Goal: Task Accomplishment & Management: Use online tool/utility

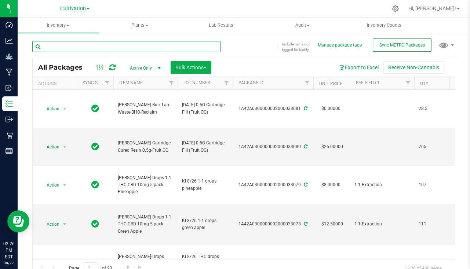
click at [147, 43] on input "text" at bounding box center [126, 46] width 188 height 11
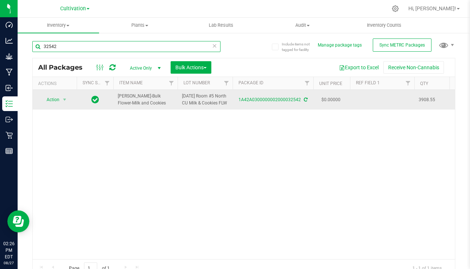
type input "32542"
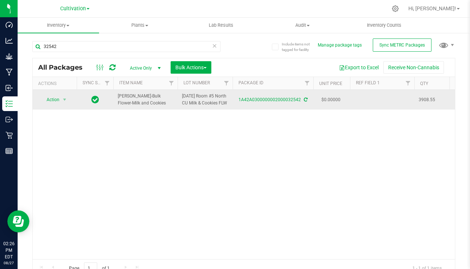
click at [378, 103] on td at bounding box center [382, 100] width 64 height 20
type input "[DATE]"
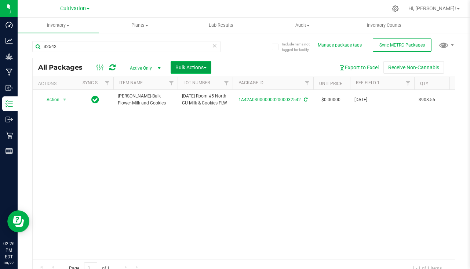
click at [187, 65] on span "Bulk Actions" at bounding box center [190, 68] width 31 height 6
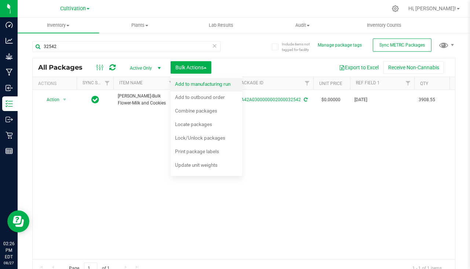
click at [179, 82] on span "Add to manufacturing run" at bounding box center [202, 84] width 55 height 6
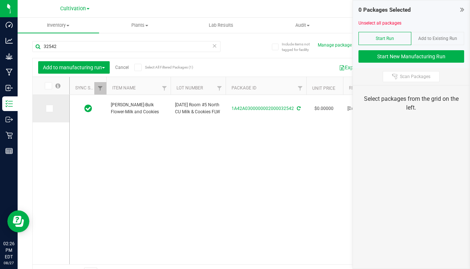
click at [46, 108] on span at bounding box center [49, 108] width 7 height 7
click at [0, 0] on input "checkbox" at bounding box center [0, 0] width 0 height 0
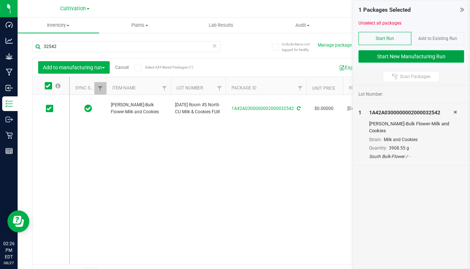
click at [424, 57] on button "Start New Manufacturing Run" at bounding box center [411, 56] width 106 height 12
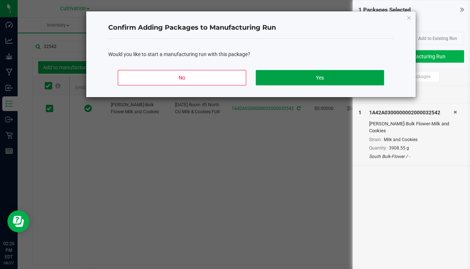
click at [339, 78] on button "Yes" at bounding box center [320, 77] width 128 height 15
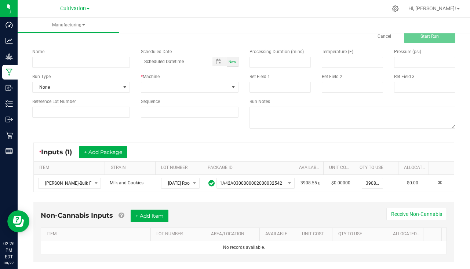
scroll to position [33, 0]
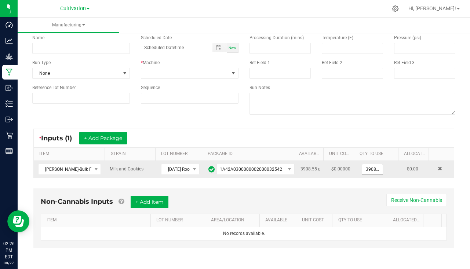
click at [362, 172] on input "3908.55" at bounding box center [372, 169] width 21 height 10
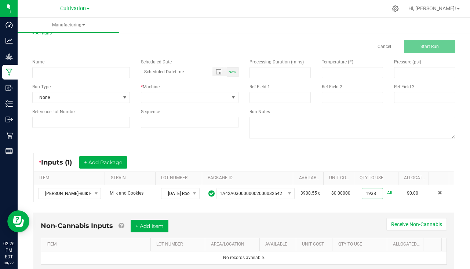
scroll to position [0, 0]
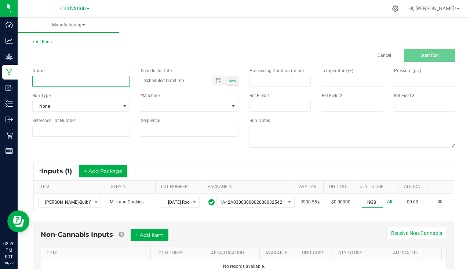
type input "1938.0000 g"
click at [51, 79] on input at bounding box center [81, 81] width 98 height 11
type input "[PERSON_NAME] - Milk and Cookies [DATE]"
click at [233, 83] on span "Now" at bounding box center [233, 81] width 8 height 4
type input "[DATE] 2:27 PM"
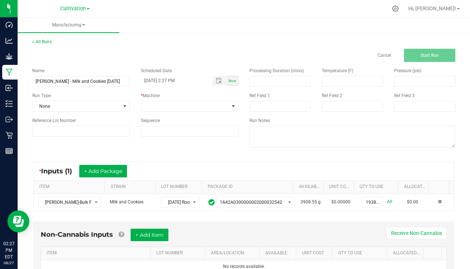
click at [81, 101] on div "Run Type None" at bounding box center [81, 101] width 109 height 19
click at [81, 105] on span "None" at bounding box center [77, 106] width 88 height 10
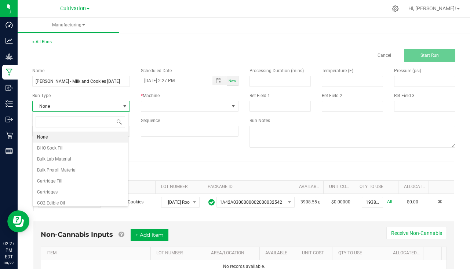
scroll to position [11, 96]
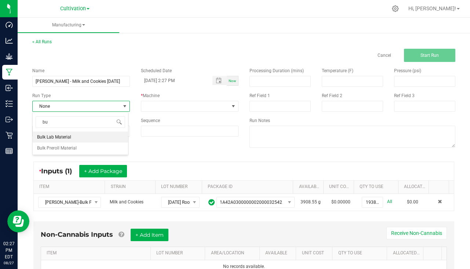
type input "b"
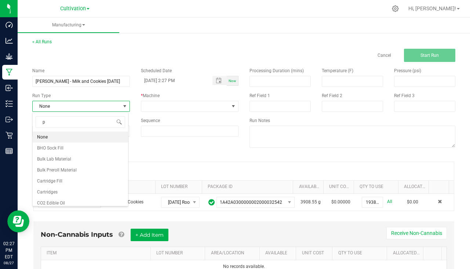
type input "pa"
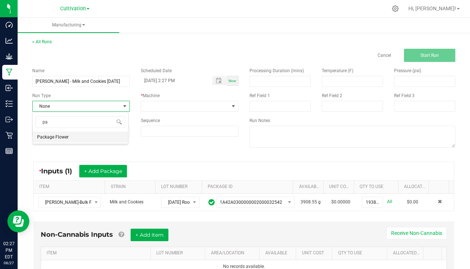
click at [77, 137] on li "Package Flower" at bounding box center [80, 137] width 95 height 11
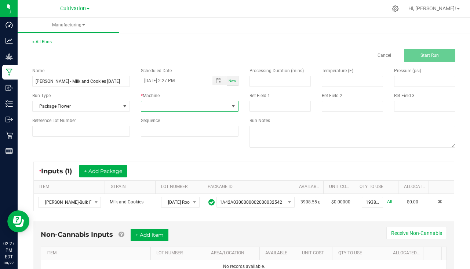
click at [188, 103] on span at bounding box center [185, 106] width 88 height 10
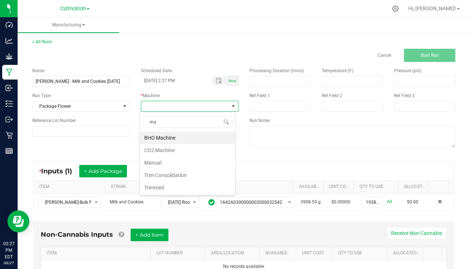
type input "man"
click at [175, 139] on li "Manual" at bounding box center [187, 138] width 95 height 12
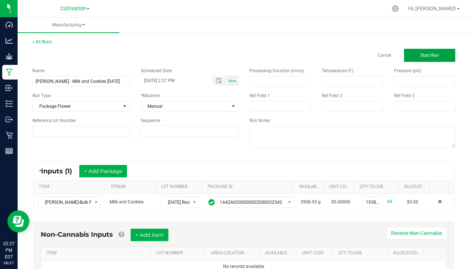
click at [425, 52] on button "Start Run" at bounding box center [429, 55] width 51 height 13
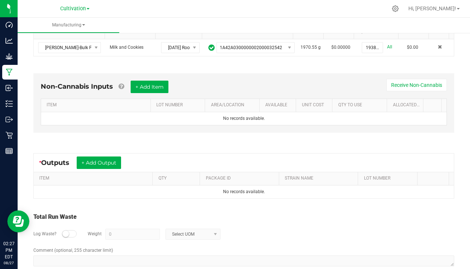
scroll to position [178, 0]
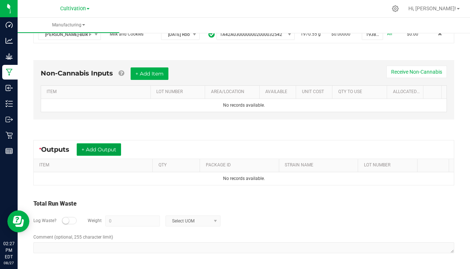
click at [106, 144] on button "+ Add Output" at bounding box center [99, 149] width 44 height 12
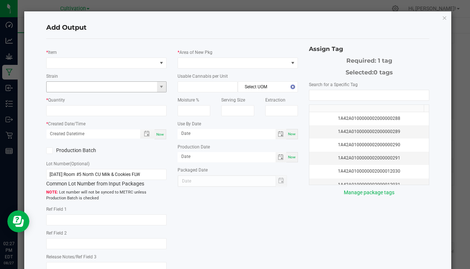
type input "[DATE]"
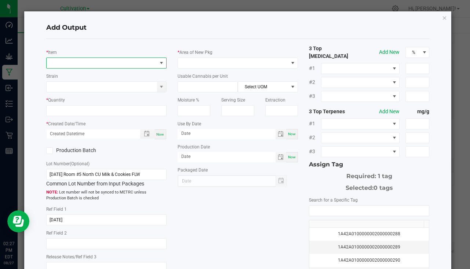
click at [80, 64] on span "NO DATA FOUND" at bounding box center [102, 63] width 110 height 10
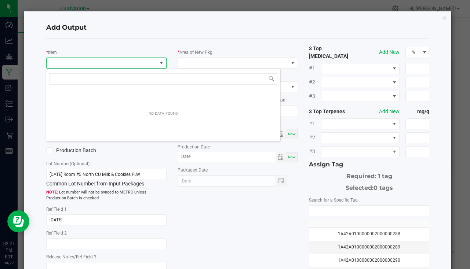
scroll to position [11, 119]
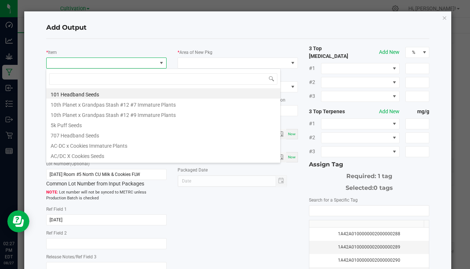
type input "M"
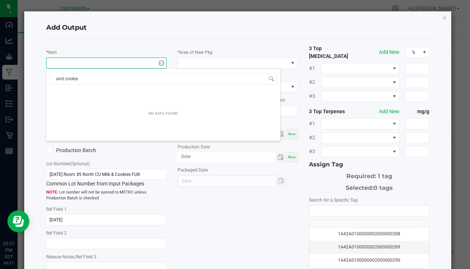
type input "and cookies"
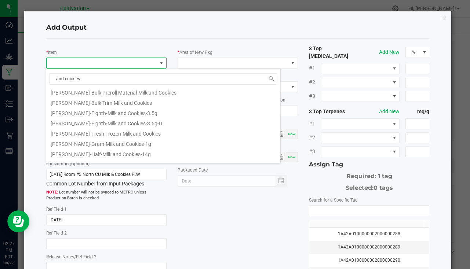
scroll to position [73, 0]
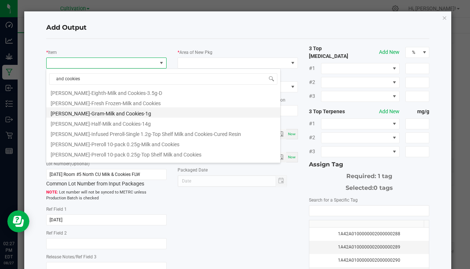
click at [103, 113] on li "[PERSON_NAME]-Gram-Milk and Cookies-1g" at bounding box center [163, 112] width 234 height 10
type input "0 ea"
type input "1"
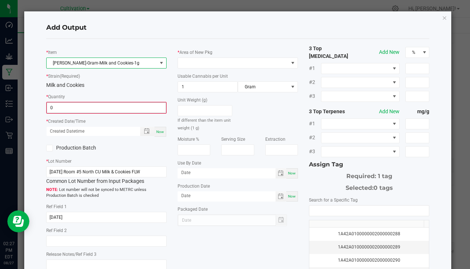
click at [86, 109] on input "0" at bounding box center [106, 108] width 119 height 10
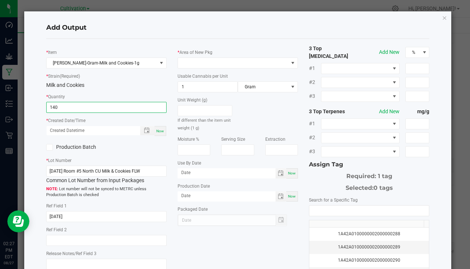
type input "140 ea"
click at [161, 131] on span "Now" at bounding box center [160, 131] width 8 height 4
type input "[DATE] 2:27 PM"
type input "[DATE]"
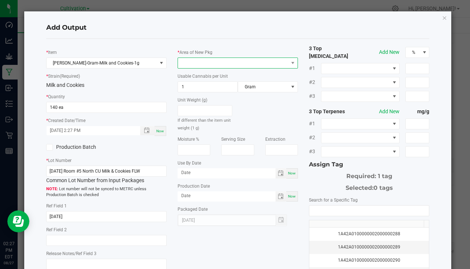
click at [205, 63] on span at bounding box center [233, 63] width 110 height 10
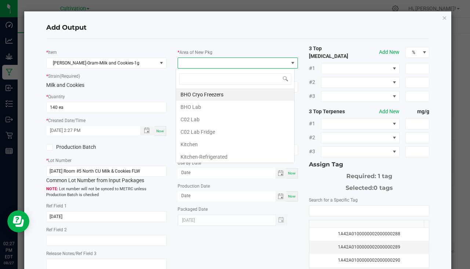
scroll to position [11, 119]
type input "bu"
click at [208, 94] on li "South Bulk-Flower" at bounding box center [235, 94] width 118 height 12
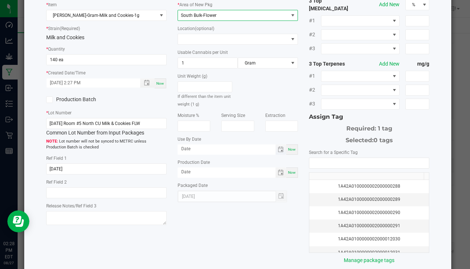
scroll to position [81, 0]
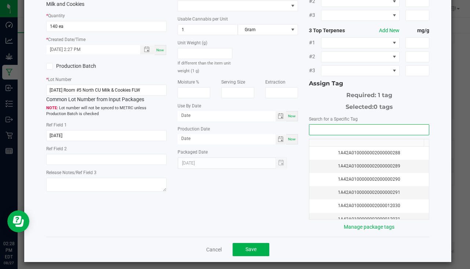
click at [340, 128] on input "NO DATA FOUND" at bounding box center [369, 130] width 120 height 10
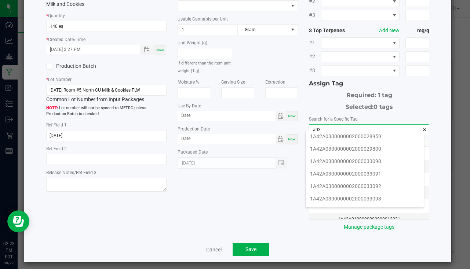
scroll to position [147, 0]
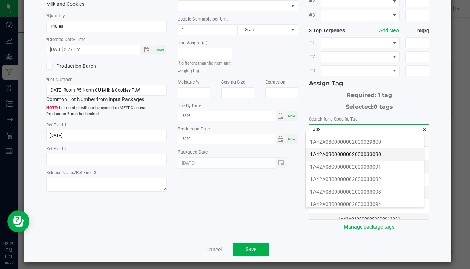
click at [386, 155] on li "1A42A0300000002000033090" at bounding box center [365, 154] width 118 height 12
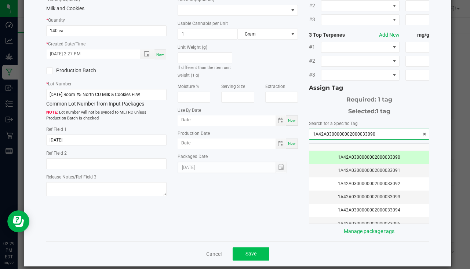
scroll to position [81, 0]
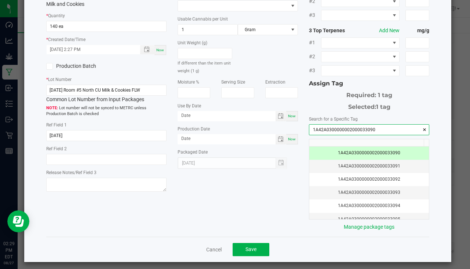
type input "1A42A0300000002000033090"
click at [260, 238] on div "Cancel Save" at bounding box center [237, 249] width 383 height 25
click at [255, 243] on button "Save" at bounding box center [251, 249] width 37 height 13
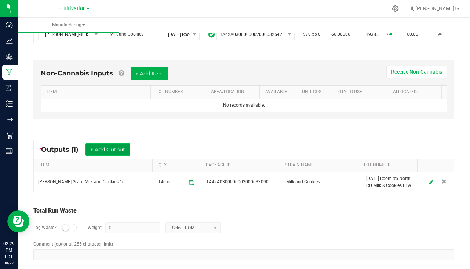
click at [113, 154] on button "+ Add Output" at bounding box center [107, 149] width 44 height 12
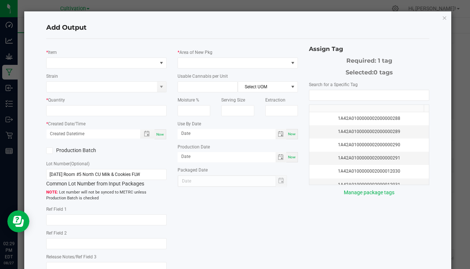
type input "[DATE]"
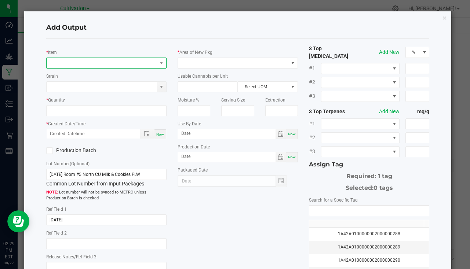
click at [96, 64] on span "NO DATA FOUND" at bounding box center [102, 63] width 110 height 10
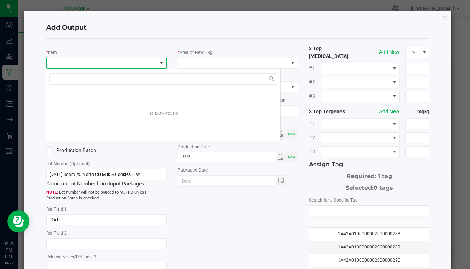
scroll to position [11, 119]
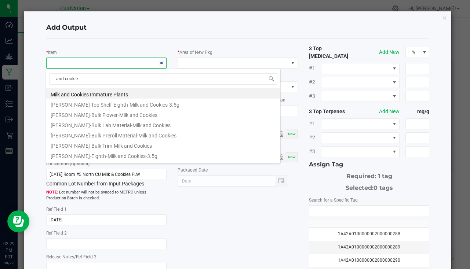
type input "and cookies"
click at [120, 152] on li "[PERSON_NAME]-Eighth-Milk and Cookies-3.5g" at bounding box center [163, 155] width 234 height 10
type input "0 ea"
type input "3.5"
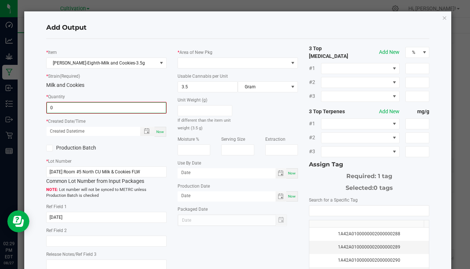
click at [76, 108] on input "0" at bounding box center [106, 108] width 119 height 10
type input "310 ea"
click at [157, 131] on span "Now" at bounding box center [160, 131] width 8 height 4
type input "[DATE] 2:29 PM"
type input "[DATE]"
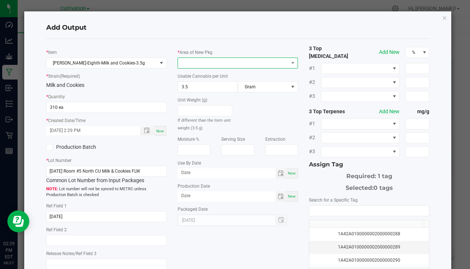
click at [196, 64] on span at bounding box center [233, 63] width 110 height 10
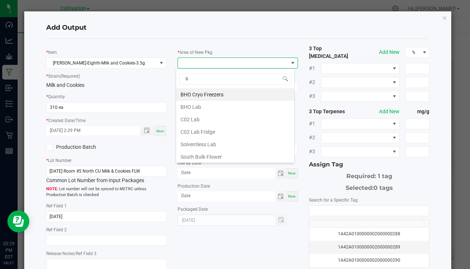
type input "bu"
click at [219, 95] on li "South Bulk-Flower" at bounding box center [235, 94] width 118 height 12
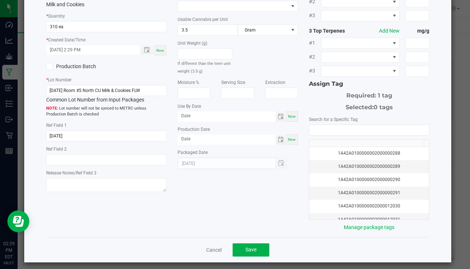
scroll to position [81, 0]
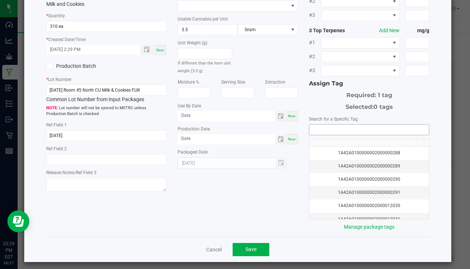
click at [362, 127] on input "NO DATA FOUND" at bounding box center [369, 130] width 120 height 10
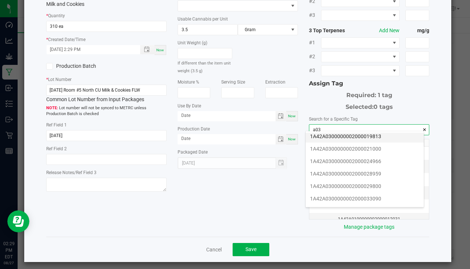
scroll to position [110, 0]
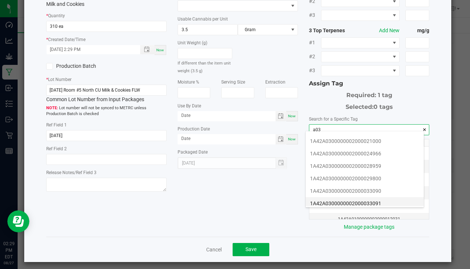
click at [381, 201] on li "1A42A0300000002000033091" at bounding box center [365, 203] width 118 height 12
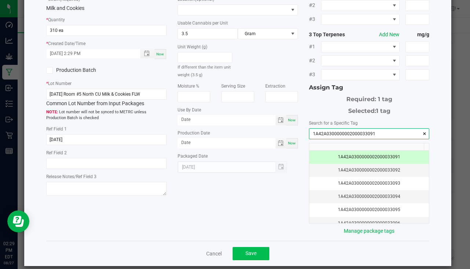
scroll to position [81, 0]
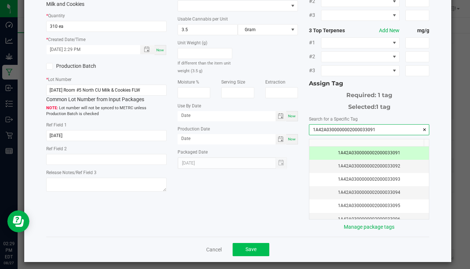
type input "1A42A0300000002000033091"
drag, startPoint x: 252, startPoint y: 244, endPoint x: 242, endPoint y: 241, distance: 10.1
click at [252, 247] on span "Save" at bounding box center [250, 250] width 11 height 6
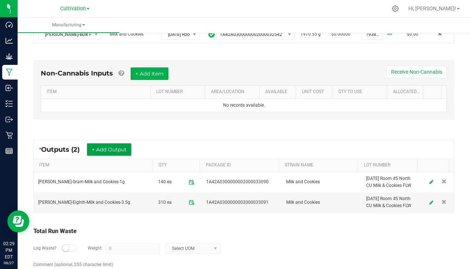
click at [114, 145] on button "+ Add Output" at bounding box center [109, 149] width 44 height 12
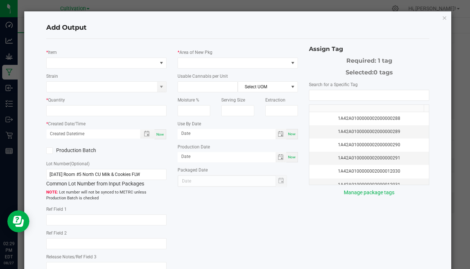
type input "[DATE]"
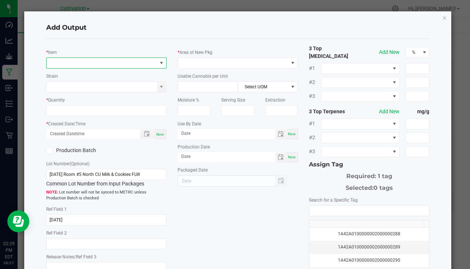
click at [67, 63] on span "NO DATA FOUND" at bounding box center [102, 63] width 110 height 10
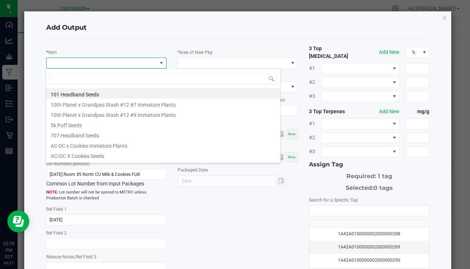
scroll to position [11, 119]
type input "and cookies"
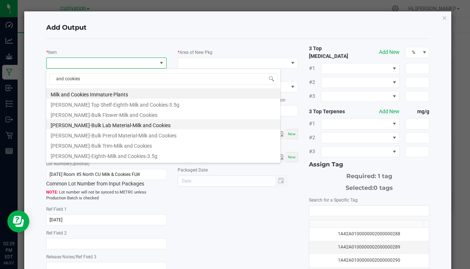
scroll to position [37, 0]
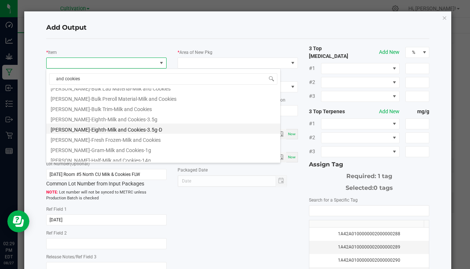
click at [123, 127] on li "[PERSON_NAME]-Eighth-Milk and Cookies-3.5g-D" at bounding box center [163, 129] width 234 height 10
type input "0 ea"
type input "3.5"
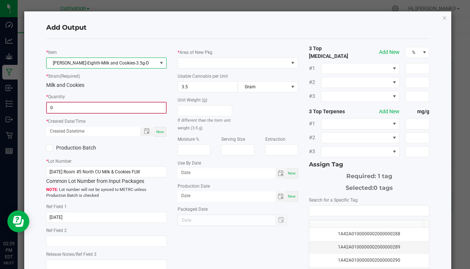
click at [84, 107] on input "0" at bounding box center [106, 108] width 119 height 10
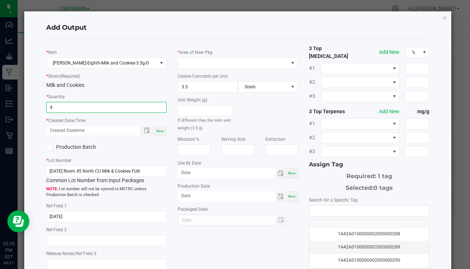
type input "4 ea"
click at [158, 133] on span "Now" at bounding box center [160, 131] width 8 height 4
type input "[DATE] 2:29 PM"
type input "[DATE]"
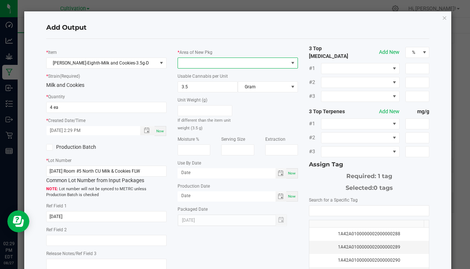
click at [191, 63] on span at bounding box center [233, 63] width 110 height 10
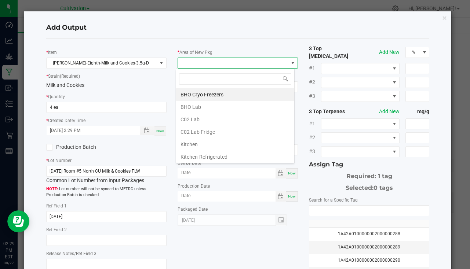
scroll to position [11, 119]
type input "bulk"
click at [214, 95] on li "South Bulk-Flower" at bounding box center [235, 94] width 118 height 12
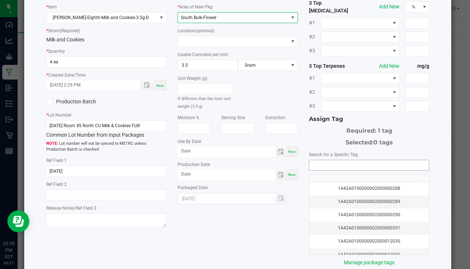
scroll to position [81, 0]
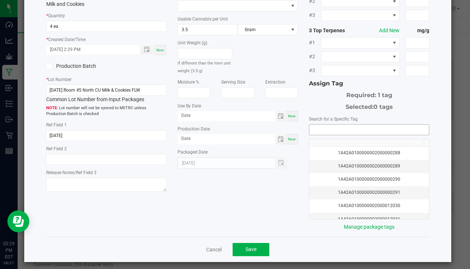
click at [375, 128] on input "NO DATA FOUND" at bounding box center [369, 130] width 120 height 10
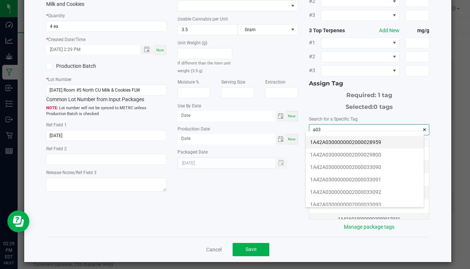
scroll to position [147, 0]
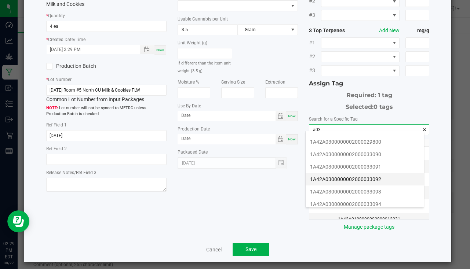
click at [384, 180] on li "1A42A0300000002000033092" at bounding box center [365, 179] width 118 height 12
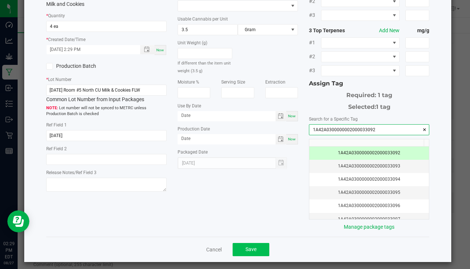
type input "1A42A0300000002000033092"
click at [255, 245] on button "Save" at bounding box center [251, 249] width 37 height 13
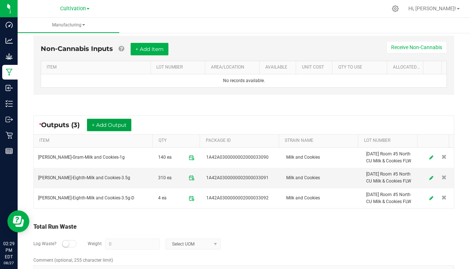
scroll to position [214, 0]
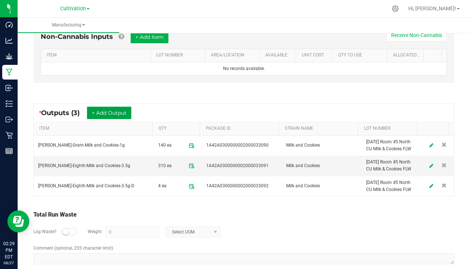
click at [105, 112] on button "+ Add Output" at bounding box center [109, 113] width 44 height 12
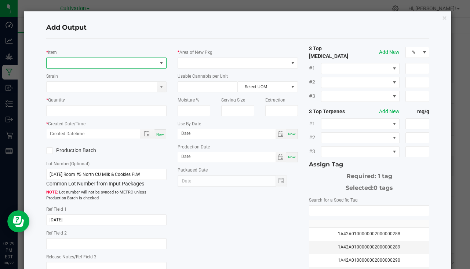
click at [82, 60] on span "NO DATA FOUND" at bounding box center [102, 63] width 110 height 10
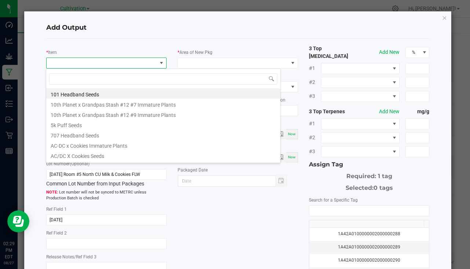
scroll to position [11, 119]
type input "and cookies-7"
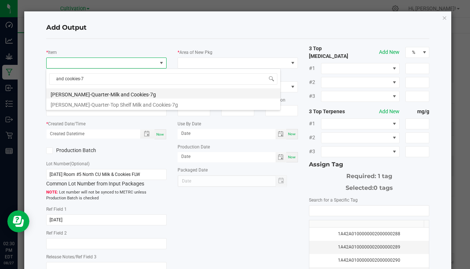
click at [119, 94] on li "[PERSON_NAME]-Quarter-Milk and Cookies-7g" at bounding box center [163, 93] width 234 height 10
type input "0 ea"
type input "7"
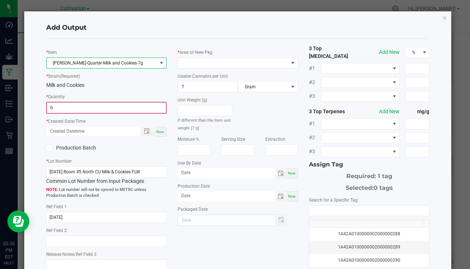
click at [67, 108] on input "0" at bounding box center [106, 108] width 119 height 10
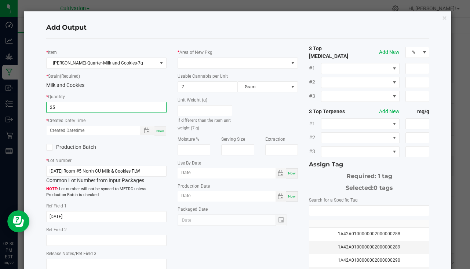
type input "25 ea"
click at [156, 133] on span "Now" at bounding box center [160, 131] width 8 height 4
type input "[DATE] 2:30 PM"
type input "[DATE]"
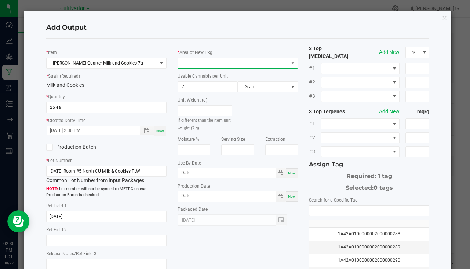
click at [217, 61] on span at bounding box center [233, 63] width 110 height 10
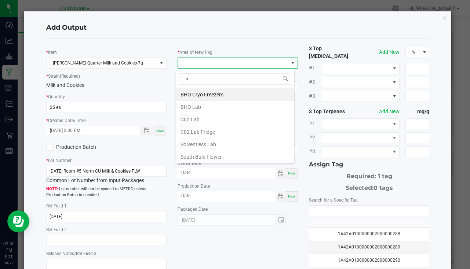
type input "bu"
click at [223, 94] on li "South Bulk-Flower" at bounding box center [235, 94] width 118 height 12
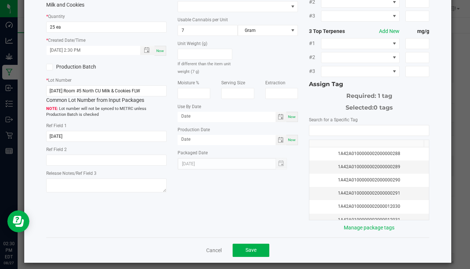
scroll to position [81, 0]
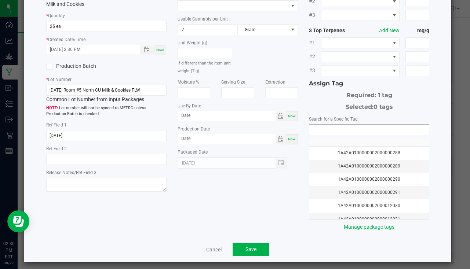
click at [336, 125] on input "NO DATA FOUND" at bounding box center [369, 130] width 120 height 10
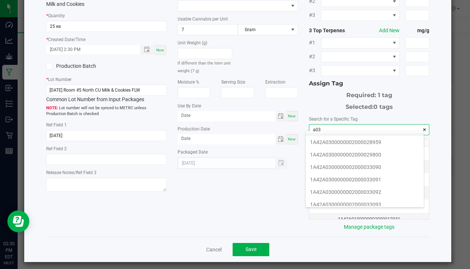
scroll to position [147, 0]
click at [362, 188] on li "1A42A0300000002000033093" at bounding box center [365, 192] width 118 height 12
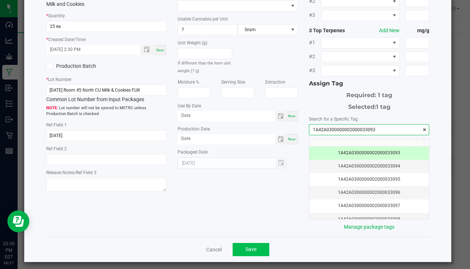
type input "1A42A0300000002000033093"
click at [248, 247] on span "Save" at bounding box center [250, 250] width 11 height 6
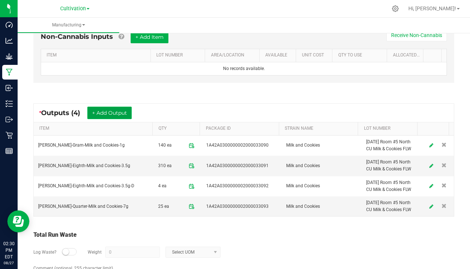
click at [111, 110] on button "+ Add Output" at bounding box center [109, 113] width 44 height 12
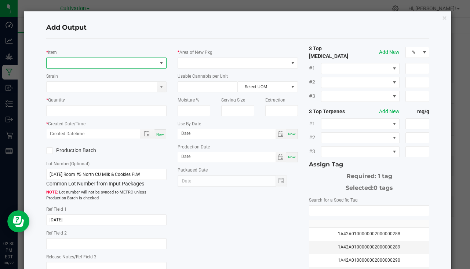
click at [69, 60] on span "NO DATA FOUND" at bounding box center [102, 63] width 110 height 10
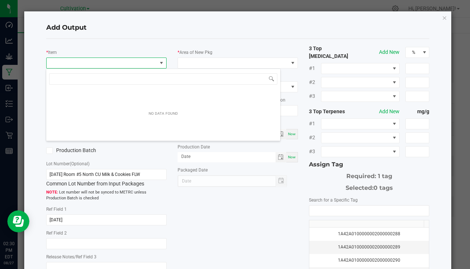
scroll to position [11, 119]
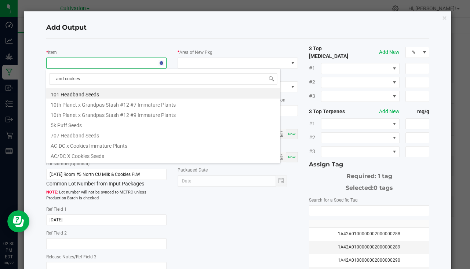
type input "and cookies-1"
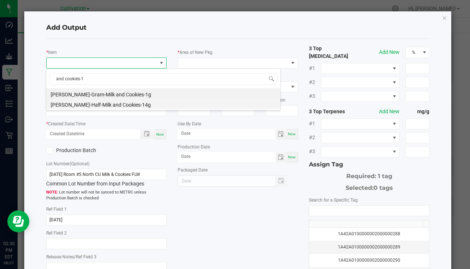
click at [92, 105] on li "[PERSON_NAME]-Half-Milk and Cookies-14g" at bounding box center [163, 104] width 234 height 10
type input "0 ea"
type input "14"
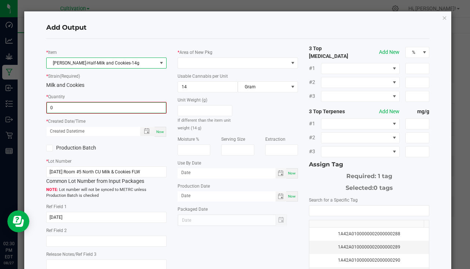
click at [91, 106] on input "0" at bounding box center [106, 108] width 119 height 10
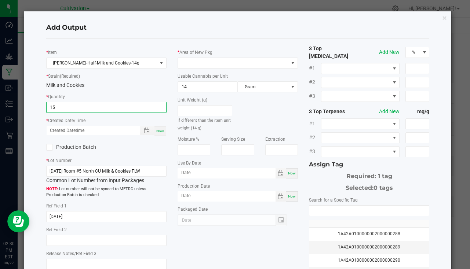
type input "15 ea"
drag, startPoint x: 160, startPoint y: 131, endPoint x: 168, endPoint y: 74, distance: 56.7
click at [160, 130] on span "Now" at bounding box center [160, 131] width 8 height 4
type input "[DATE] 2:30 PM"
type input "[DATE]"
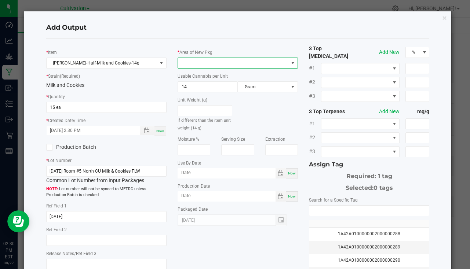
click at [188, 67] on span at bounding box center [233, 63] width 110 height 10
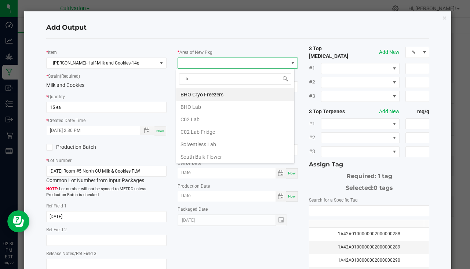
type input "bu"
click at [229, 96] on li "South Bulk-Flower" at bounding box center [235, 94] width 118 height 12
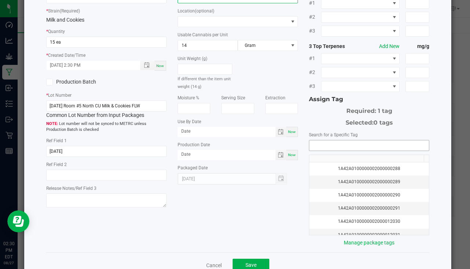
scroll to position [81, 0]
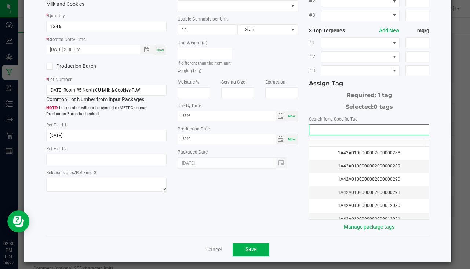
click at [370, 125] on input "NO DATA FOUND" at bounding box center [369, 130] width 120 height 10
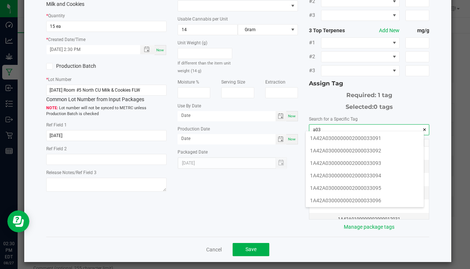
scroll to position [183, 0]
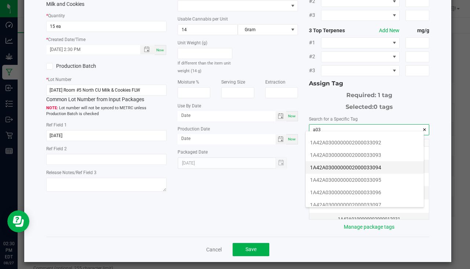
click at [367, 163] on li "1A42A0300000002000033094" at bounding box center [365, 167] width 118 height 12
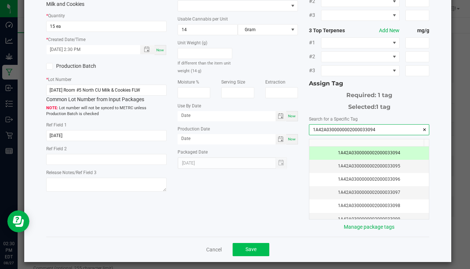
type input "1A42A0300000002000033094"
click at [252, 249] on button "Save" at bounding box center [251, 249] width 37 height 13
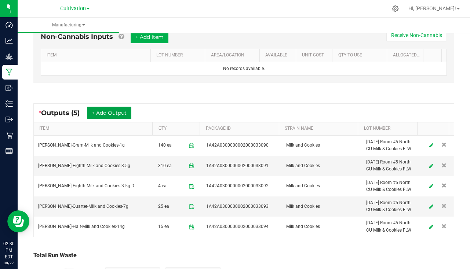
click at [115, 112] on button "+ Add Output" at bounding box center [109, 113] width 44 height 12
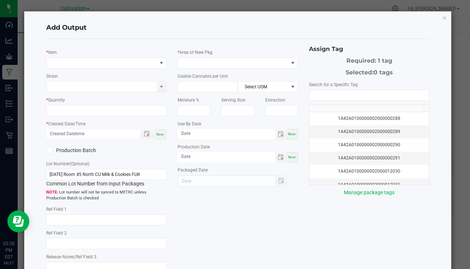
type input "[DATE]"
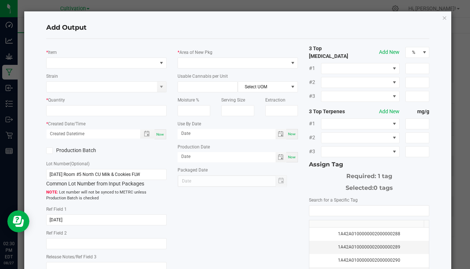
click at [58, 54] on div "* Item" at bounding box center [106, 58] width 120 height 20
click at [58, 63] on span "NO DATA FOUND" at bounding box center [102, 63] width 110 height 10
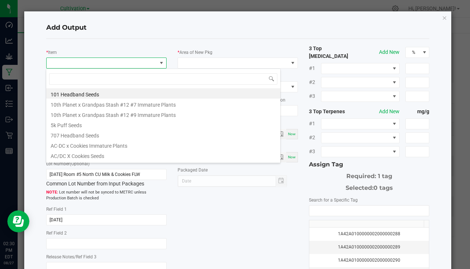
scroll to position [11, 119]
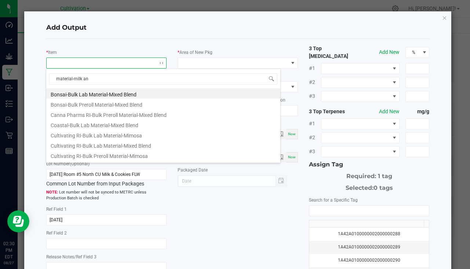
type input "material-milk and"
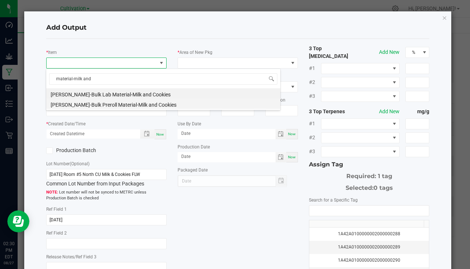
click at [101, 103] on li "[PERSON_NAME]-Bulk Preroll Material-Milk and Cookies" at bounding box center [163, 104] width 234 height 10
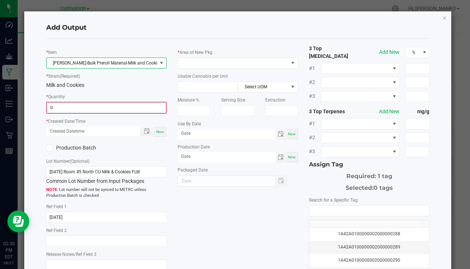
click at [59, 109] on input "0" at bounding box center [106, 108] width 119 height 10
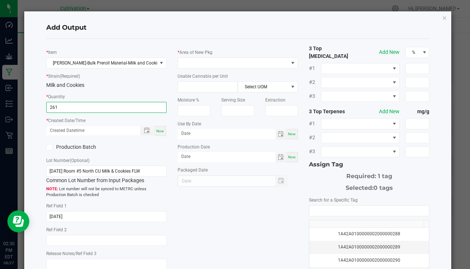
type input "261.0000 g"
click at [164, 132] on div "Now" at bounding box center [160, 131] width 12 height 10
type input "[DATE] 2:30 PM"
type input "[DATE]"
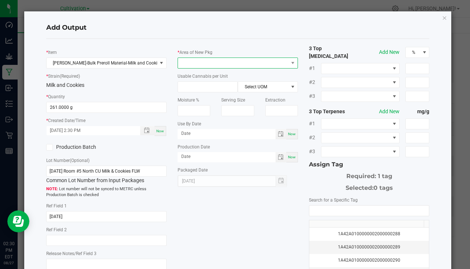
click at [192, 59] on span at bounding box center [233, 63] width 110 height 10
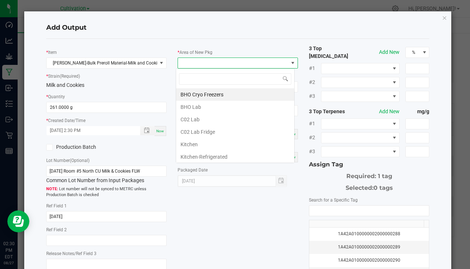
click at [192, 60] on span at bounding box center [233, 63] width 110 height 10
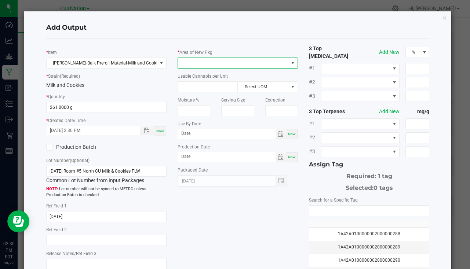
click at [192, 60] on span at bounding box center [233, 63] width 110 height 10
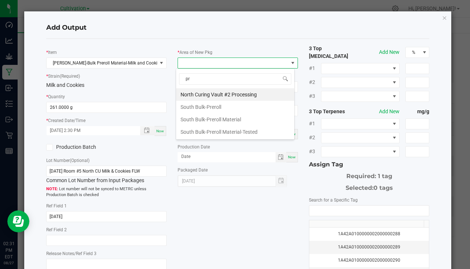
type input "pre"
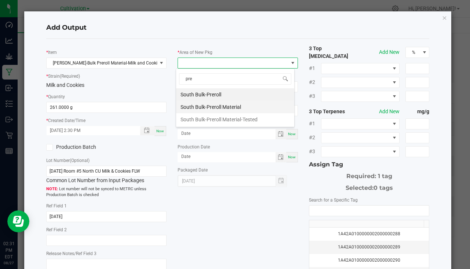
click at [218, 112] on li "South Bulk-Preroll Material" at bounding box center [235, 107] width 118 height 12
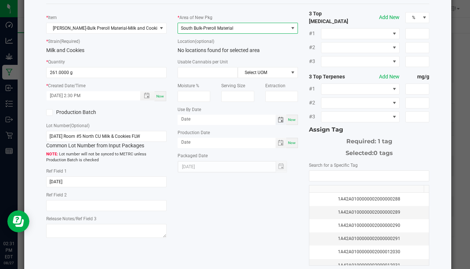
scroll to position [81, 0]
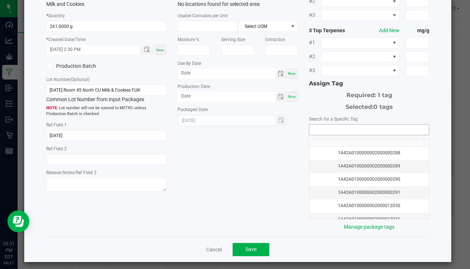
click at [324, 129] on input "NO DATA FOUND" at bounding box center [369, 130] width 120 height 10
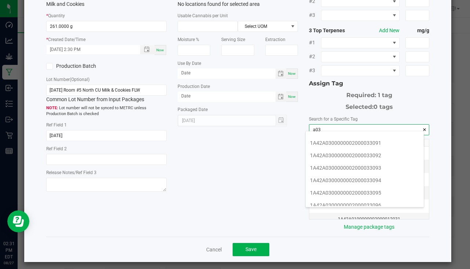
scroll to position [183, 0]
click at [375, 178] on li "1A42A0300000002000033095" at bounding box center [365, 180] width 118 height 12
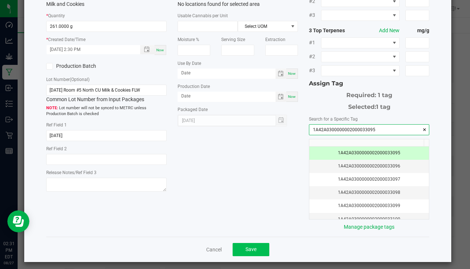
type input "1A42A0300000002000033095"
click at [245, 247] on span "Save" at bounding box center [250, 250] width 11 height 6
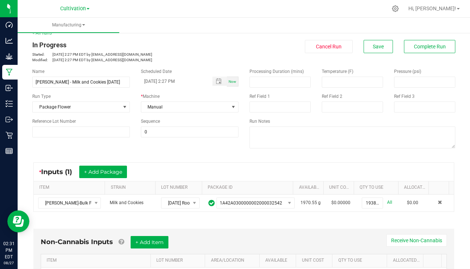
scroll to position [0, 0]
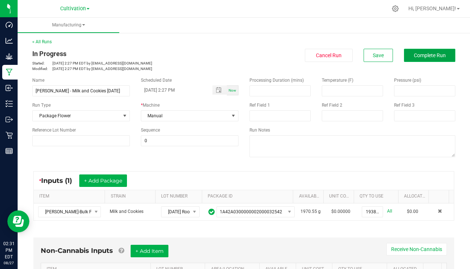
click at [408, 59] on button "Complete Run" at bounding box center [429, 55] width 51 height 13
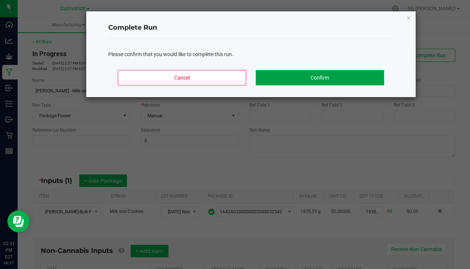
click at [311, 81] on button "Confirm" at bounding box center [320, 77] width 128 height 15
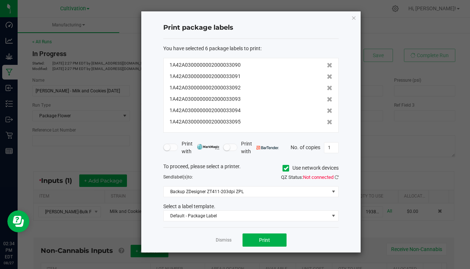
click at [221, 210] on div "Select a label template." at bounding box center [251, 207] width 186 height 8
click at [221, 212] on span "Default - Package Label" at bounding box center [246, 216] width 165 height 10
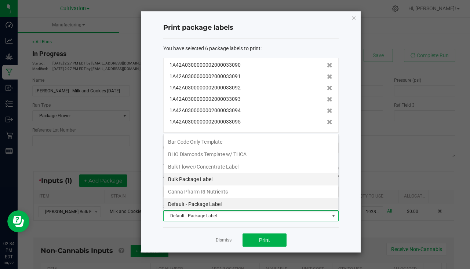
click at [221, 183] on li "Bulk Package Label" at bounding box center [251, 179] width 175 height 12
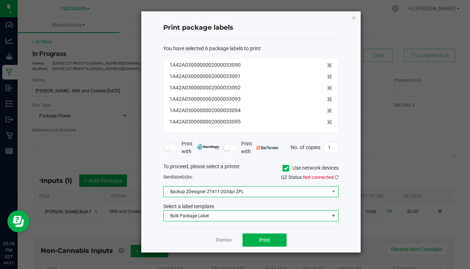
click at [211, 188] on span "Backup ZDesigner ZT411-203dpi ZPL" at bounding box center [246, 192] width 165 height 10
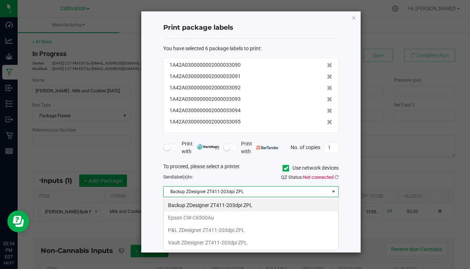
scroll to position [11, 175]
click at [202, 230] on li "P&L ZDesigner ZT411-203dpi ZPL" at bounding box center [251, 230] width 175 height 12
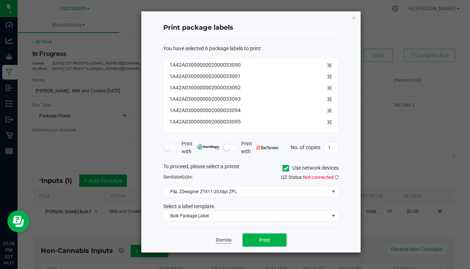
click at [223, 238] on link "Dismiss" at bounding box center [224, 240] width 16 height 6
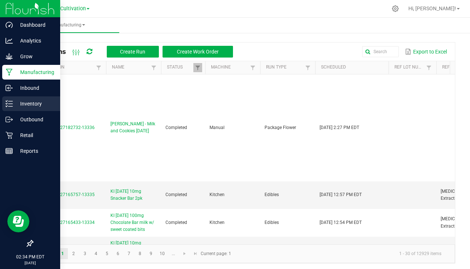
click at [22, 109] on div "Inventory" at bounding box center [31, 103] width 58 height 15
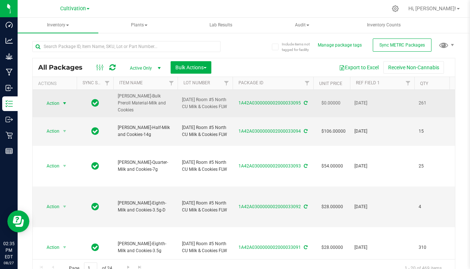
click at [57, 103] on span "Action" at bounding box center [50, 103] width 20 height 10
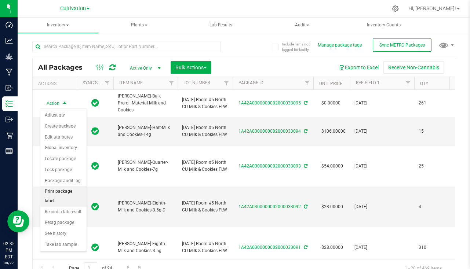
click at [64, 191] on li "Print package label" at bounding box center [63, 196] width 46 height 20
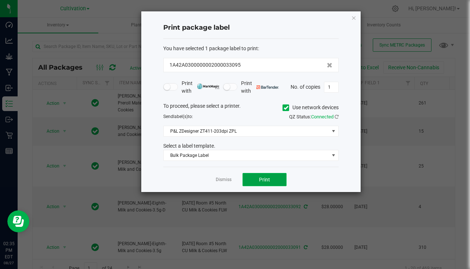
click at [265, 177] on span "Print" at bounding box center [264, 180] width 11 height 6
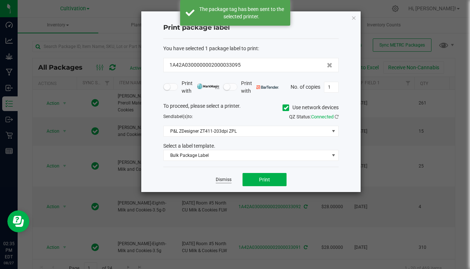
click at [229, 182] on link "Dismiss" at bounding box center [224, 180] width 16 height 6
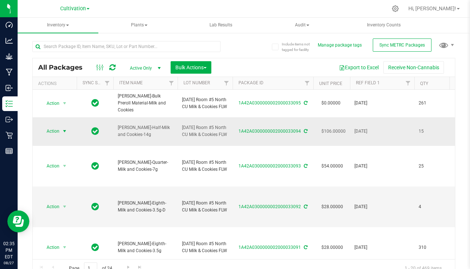
click at [63, 130] on span "select" at bounding box center [65, 131] width 6 height 6
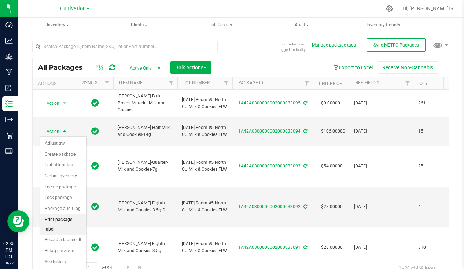
click at [63, 222] on li "Print package label" at bounding box center [63, 225] width 46 height 20
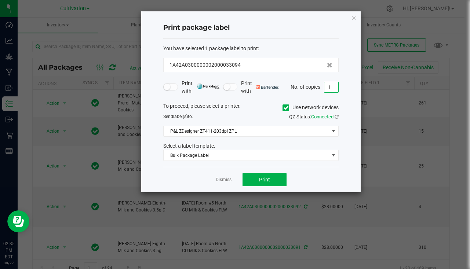
click at [336, 83] on input "1" at bounding box center [331, 87] width 14 height 10
type input "16"
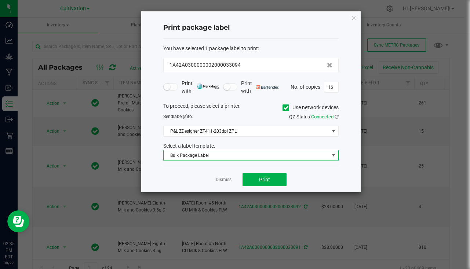
click at [223, 160] on span "Bulk Package Label" at bounding box center [246, 155] width 165 height 10
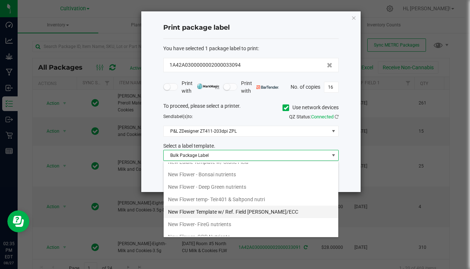
scroll to position [257, 0]
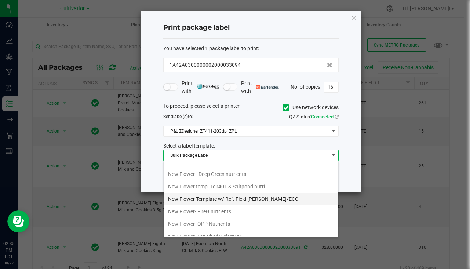
click at [244, 197] on li "New Flower Template w/ Ref. Field [PERSON_NAME]/ECC" at bounding box center [251, 199] width 175 height 12
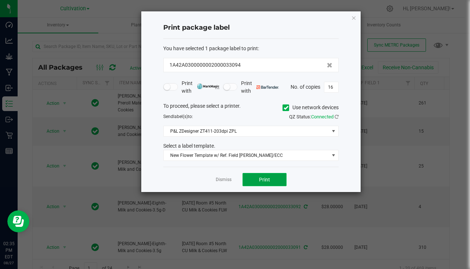
click at [248, 181] on button "Print" at bounding box center [264, 179] width 44 height 13
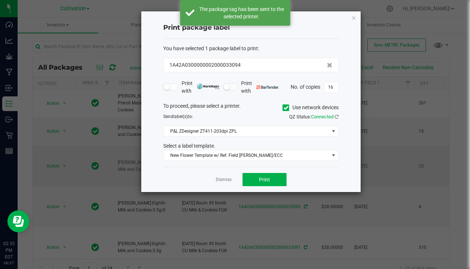
click at [222, 179] on link "Dismiss" at bounding box center [224, 180] width 16 height 6
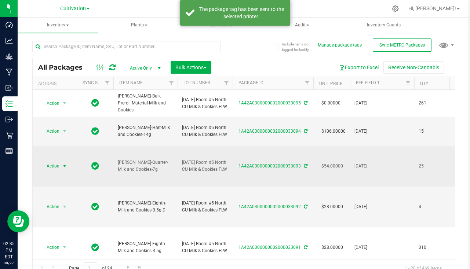
click at [64, 164] on span "select" at bounding box center [65, 166] width 6 height 6
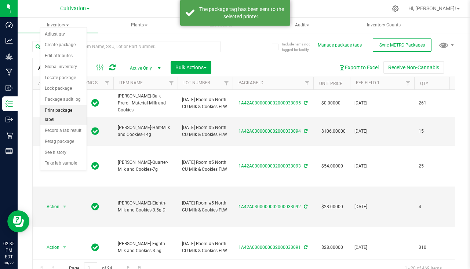
click at [67, 114] on li "Print package label" at bounding box center [63, 115] width 46 height 20
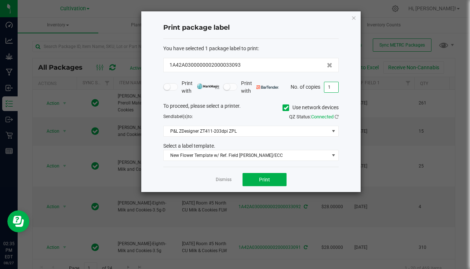
click at [331, 85] on input "1" at bounding box center [331, 87] width 14 height 10
type input "26"
click at [265, 176] on button "Print" at bounding box center [264, 179] width 44 height 13
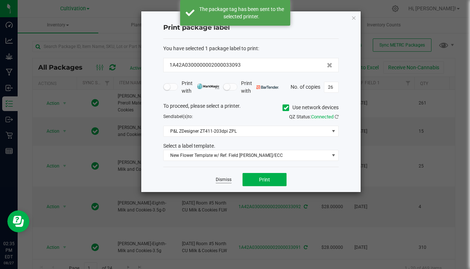
click at [228, 181] on link "Dismiss" at bounding box center [224, 180] width 16 height 6
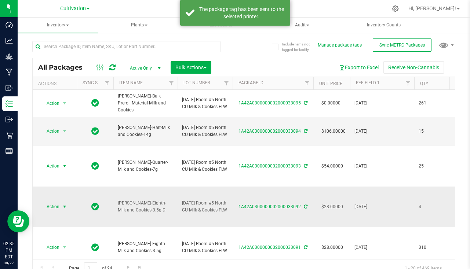
click at [62, 207] on span "select" at bounding box center [65, 207] width 6 height 6
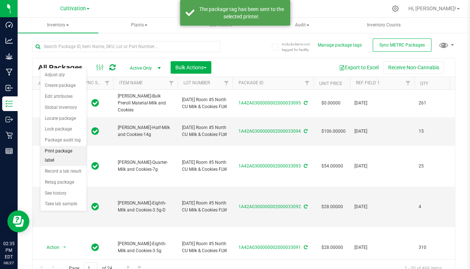
click at [57, 153] on li "Print package label" at bounding box center [63, 156] width 46 height 20
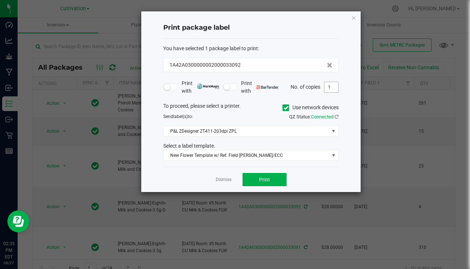
click at [332, 90] on input "1" at bounding box center [331, 87] width 14 height 10
type input "5"
click at [257, 177] on button "Print" at bounding box center [264, 179] width 44 height 13
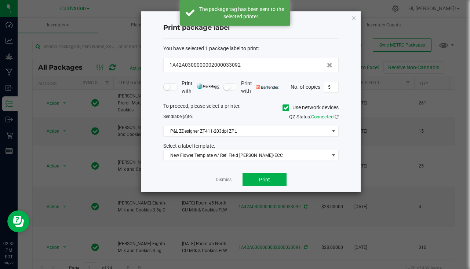
click at [219, 176] on app-cancel-button "Dismiss" at bounding box center [224, 180] width 16 height 8
click at [222, 177] on link "Dismiss" at bounding box center [224, 180] width 16 height 6
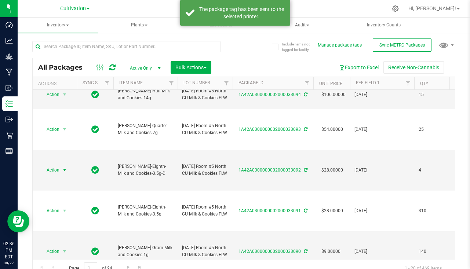
scroll to position [73, 0]
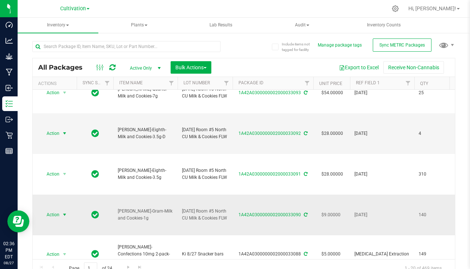
click at [59, 214] on span "Action" at bounding box center [50, 215] width 20 height 10
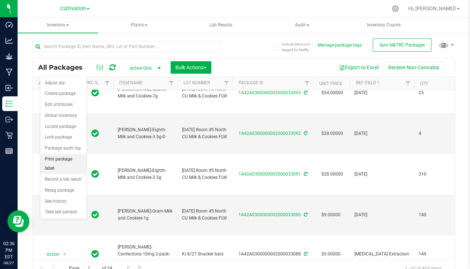
click at [64, 162] on li "Print package label" at bounding box center [63, 164] width 46 height 20
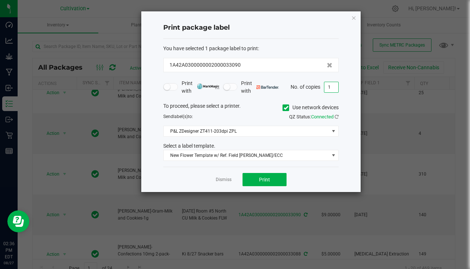
click at [335, 87] on input "1" at bounding box center [331, 87] width 14 height 10
type input "141"
click at [268, 184] on button "Print" at bounding box center [264, 179] width 44 height 13
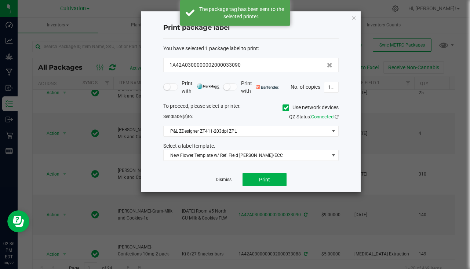
click at [225, 182] on link "Dismiss" at bounding box center [224, 180] width 16 height 6
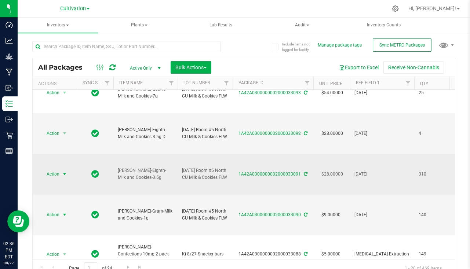
click at [56, 177] on span "Action" at bounding box center [50, 174] width 20 height 10
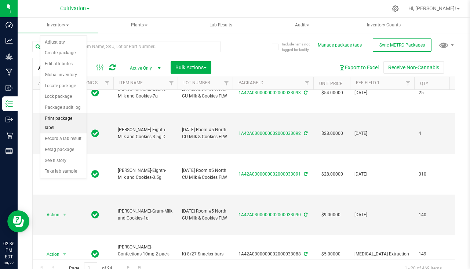
click at [59, 121] on li "Print package label" at bounding box center [63, 123] width 46 height 20
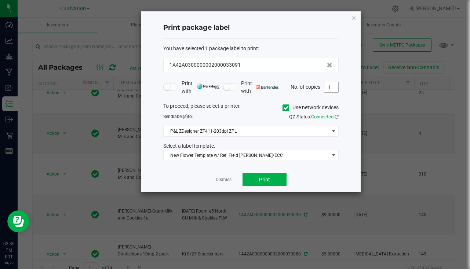
click at [337, 86] on input "1" at bounding box center [331, 87] width 14 height 10
type input "311"
click at [267, 180] on span "Print" at bounding box center [264, 180] width 11 height 6
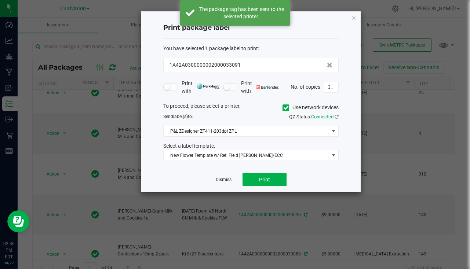
click at [219, 179] on link "Dismiss" at bounding box center [224, 180] width 16 height 6
